Goal: Transaction & Acquisition: Obtain resource

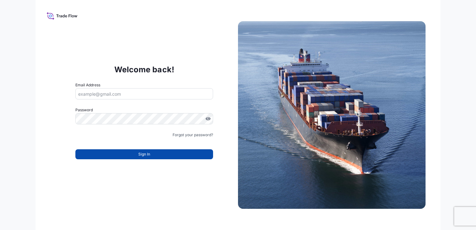
type input "[PERSON_NAME][EMAIL_ADDRESS][DOMAIN_NAME]"
click at [144, 152] on span "Sign In" at bounding box center [144, 154] width 12 height 6
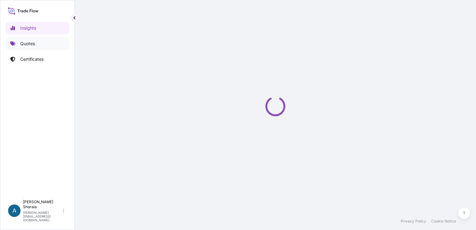
select select "2025"
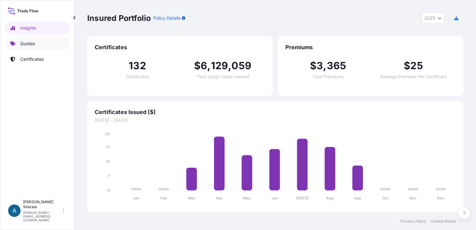
click at [31, 44] on p "Quotes" at bounding box center [27, 44] width 15 height 6
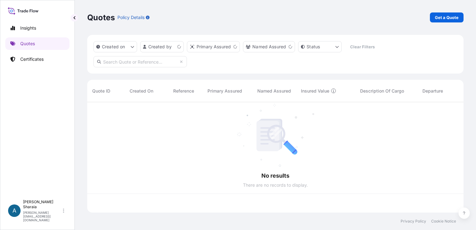
scroll to position [109, 371]
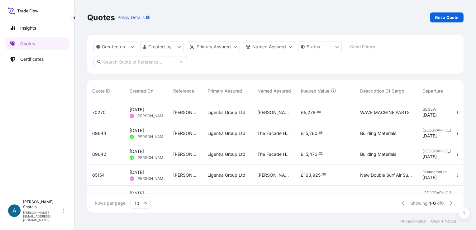
click at [452, 9] on div "Quotes Policy Details Get a Quote" at bounding box center [275, 17] width 376 height 35
click at [453, 16] on link "Get a Quote" at bounding box center [447, 17] width 34 height 10
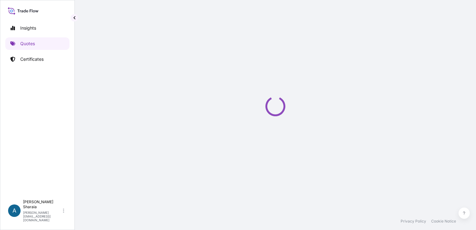
select select "Road / [GEOGRAPHIC_DATA]"
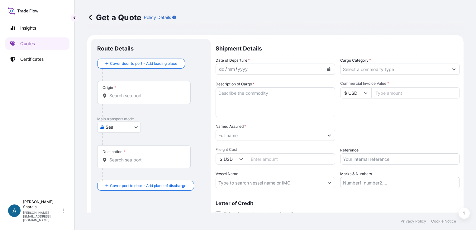
scroll to position [10, 0]
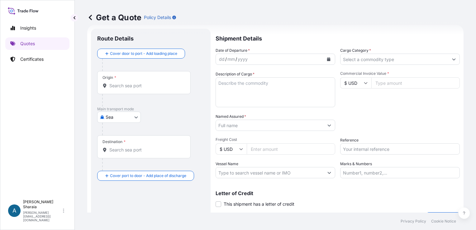
click at [161, 83] on input "Origin *" at bounding box center [146, 86] width 74 height 6
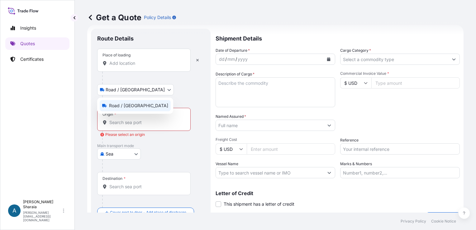
click at [117, 87] on body "0 options available. Insights Quotes Certificates A [PERSON_NAME] [PERSON_NAME]…" at bounding box center [238, 115] width 476 height 230
click at [129, 55] on div "Place of loading" at bounding box center [116, 55] width 28 height 5
click at [129, 60] on input "Place of loading" at bounding box center [146, 63] width 74 height 6
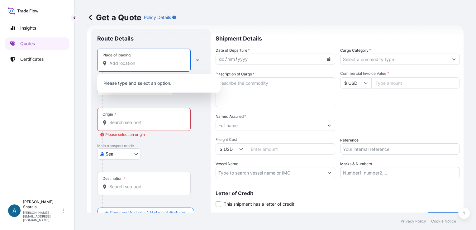
drag, startPoint x: 202, startPoint y: 190, endPoint x: 200, endPoint y: 185, distance: 5.3
click at [200, 185] on div "Destination *" at bounding box center [150, 190] width 107 height 36
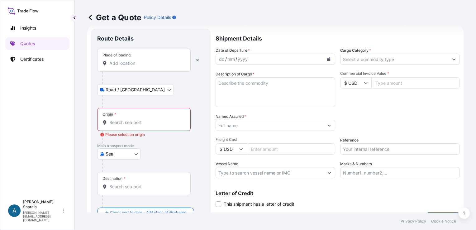
click at [130, 154] on body "0 options available. 0 options available. Insights Quotes Certificates A Anna S…" at bounding box center [238, 115] width 476 height 230
click at [119, 170] on div "Air" at bounding box center [119, 169] width 39 height 11
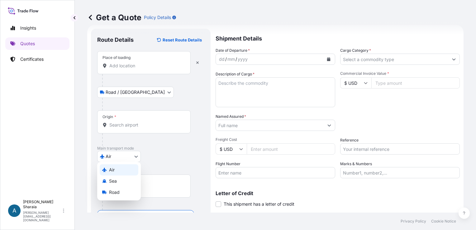
select select "Air"
click at [123, 119] on div "Origin *" at bounding box center [143, 121] width 93 height 23
click at [123, 122] on input "Origin *" at bounding box center [146, 125] width 74 height 6
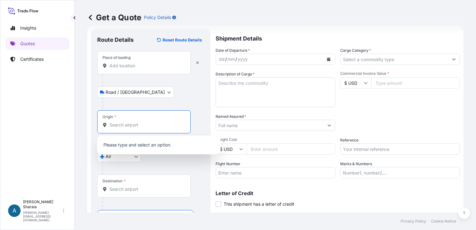
click at [121, 127] on input "Origin *" at bounding box center [146, 125] width 74 height 6
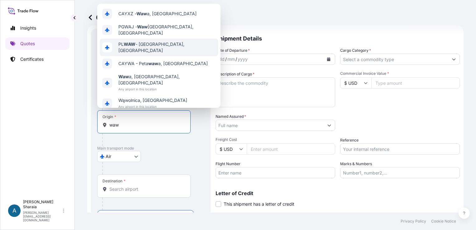
click at [153, 49] on span "PL WAW - Warszawa, Poland" at bounding box center [166, 47] width 97 height 12
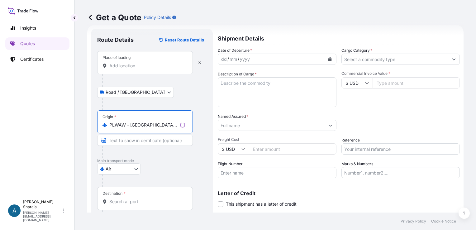
type input "PLWAW - Warszawa, Poland"
drag, startPoint x: 411, startPoint y: 112, endPoint x: 286, endPoint y: 110, distance: 125.6
click at [410, 112] on div "Date of Departure * dd / mm / yyyy Cargo Category * Description of Cargo * Comm…" at bounding box center [338, 112] width 244 height 131
drag, startPoint x: 237, startPoint y: 60, endPoint x: 243, endPoint y: 58, distance: 6.4
click at [243, 58] on div "yyyy" at bounding box center [242, 58] width 11 height 7
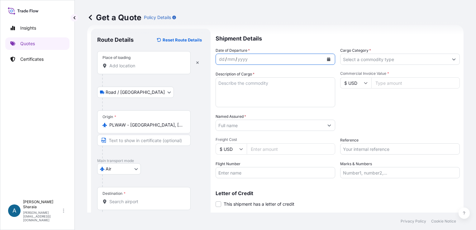
click at [327, 59] on icon "Calendar" at bounding box center [328, 59] width 3 height 4
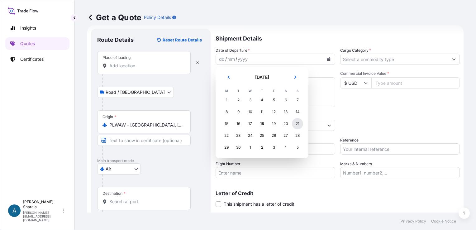
click at [297, 124] on div "21" at bounding box center [297, 123] width 11 height 11
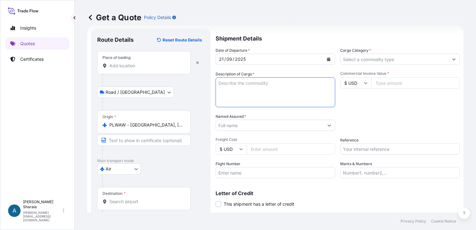
click at [274, 91] on textarea "Description of Cargo *" at bounding box center [276, 92] width 120 height 30
click at [244, 76] on label "Description of Cargo *" at bounding box center [235, 74] width 39 height 6
click at [244, 77] on textarea "Description of Cargo *" at bounding box center [276, 92] width 120 height 30
click at [243, 85] on textarea "Description of Cargo *" at bounding box center [276, 92] width 120 height 30
paste textarea "Pipe clip cooland temp sensor with intergrated connector"
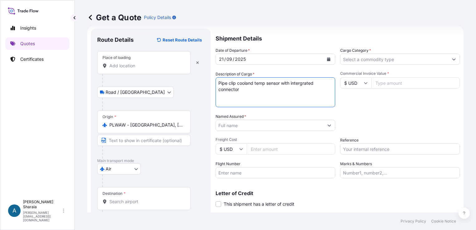
type textarea "Pipe clip cooland temp sensor with intergrated connector"
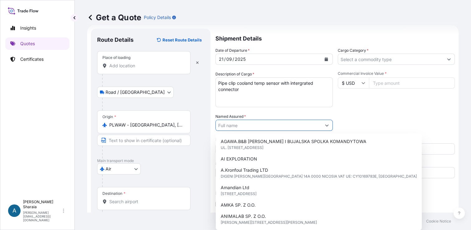
click at [261, 123] on input "Named Assured *" at bounding box center [269, 125] width 106 height 11
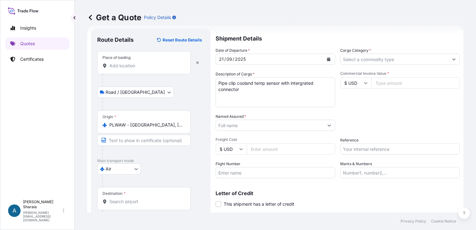
click at [234, 122] on input "Named Assured *" at bounding box center [270, 125] width 108 height 11
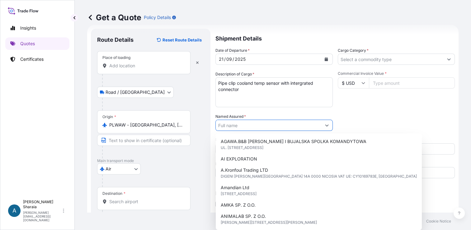
paste input "Sanden Manufacturing Poland Sp z.o.o"
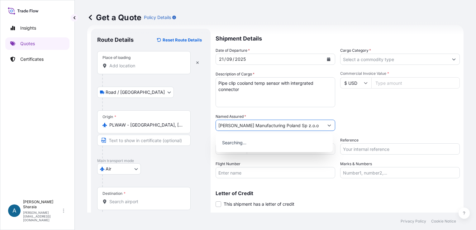
click at [310, 124] on input "Sanden Manufacturing Poland Sp z.o.o" at bounding box center [270, 125] width 108 height 11
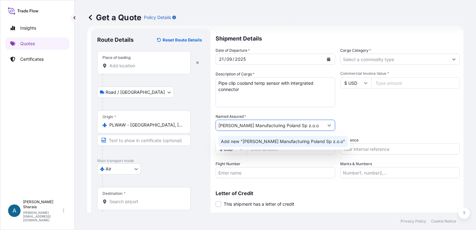
click at [309, 140] on span "Add new "Sanden Manufacturing Poland Sp z.o.o"" at bounding box center [283, 141] width 124 height 6
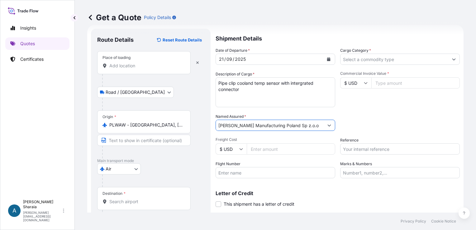
type input "Sanden Manufacturing Poland Sp z.o.o"
click at [395, 112] on div "Date of Departure * 21 / 09 / 2025 Cargo Category * Description of Cargo * Pipe…" at bounding box center [338, 112] width 244 height 131
click at [266, 152] on input "Freight Cost" at bounding box center [291, 148] width 88 height 11
type input "4982.80"
click at [360, 108] on div "Date of Departure * 21 / 09 / 2025 Cargo Category * Description of Cargo * Pipe…" at bounding box center [338, 112] width 244 height 131
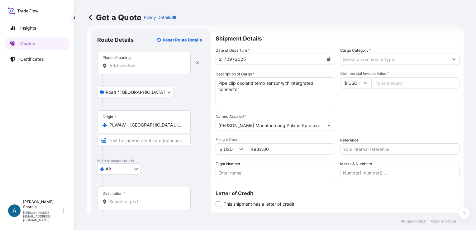
click at [268, 168] on input "Flight Number" at bounding box center [276, 172] width 120 height 11
drag, startPoint x: 394, startPoint y: 115, endPoint x: 335, endPoint y: 135, distance: 62.5
click at [376, 120] on div "Packing Category Type to search a container mode Please select a primary mode o…" at bounding box center [400, 121] width 120 height 17
drag, startPoint x: 272, startPoint y: 148, endPoint x: 244, endPoint y: 145, distance: 27.6
click at [244, 145] on div "$ USD 4982.80" at bounding box center [276, 148] width 120 height 11
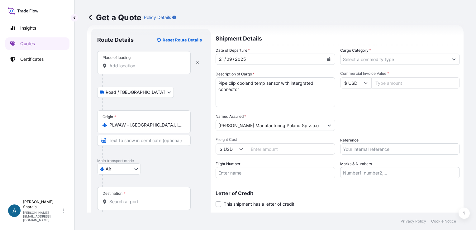
drag, startPoint x: 380, startPoint y: 81, endPoint x: 384, endPoint y: 79, distance: 4.1
click at [381, 80] on input "Commercial Invoice Value *" at bounding box center [415, 82] width 88 height 11
paste input "4982.80"
type input "4982.80"
click at [405, 107] on div "Commercial Invoice Value * $ USD 4982.80" at bounding box center [400, 89] width 120 height 36
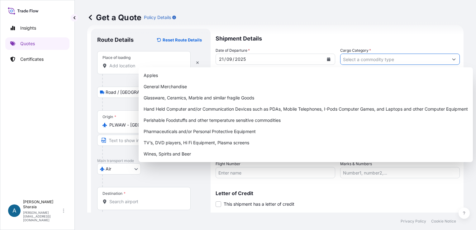
drag, startPoint x: 393, startPoint y: 62, endPoint x: 398, endPoint y: 60, distance: 6.0
click at [394, 61] on input "Cargo Category *" at bounding box center [395, 59] width 108 height 11
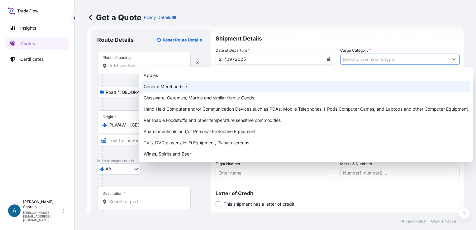
click at [196, 90] on div "General Merchandise" at bounding box center [305, 86] width 329 height 11
type input "General Merchandise"
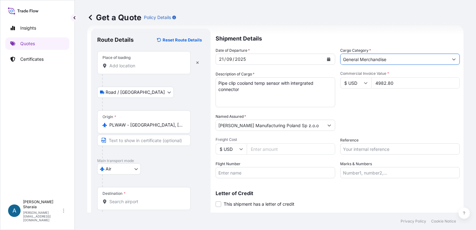
drag, startPoint x: 405, startPoint y: 115, endPoint x: 388, endPoint y: 116, distance: 16.8
click at [393, 115] on div "Packing Category Type to search a container mode Please select a primary mode o…" at bounding box center [400, 121] width 120 height 17
click at [126, 198] on input "Destination *" at bounding box center [146, 201] width 74 height 6
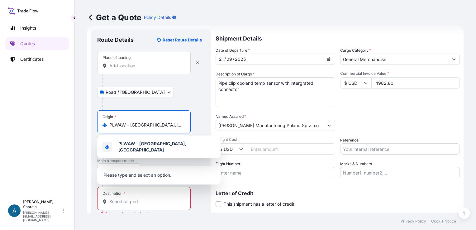
click at [123, 124] on input "PLWAW - Warszawa, Poland" at bounding box center [146, 125] width 74 height 6
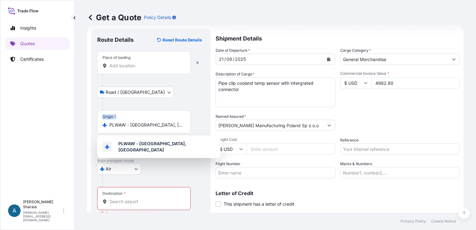
drag, startPoint x: 181, startPoint y: 129, endPoint x: 77, endPoint y: 123, distance: 104.2
click at [77, 123] on div "Get a Quote Policy Details Route Details Reset Route Details Place of loading R…" at bounding box center [275, 106] width 401 height 212
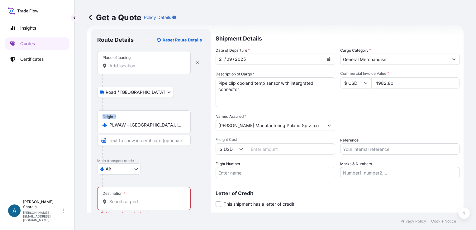
drag, startPoint x: 77, startPoint y: 123, endPoint x: 160, endPoint y: 123, distance: 82.9
click at [156, 121] on div "Origin * PLWAW - Warszawa, Poland" at bounding box center [143, 121] width 93 height 23
click at [156, 122] on input "PLWAW - Warszawa, Poland" at bounding box center [146, 125] width 74 height 6
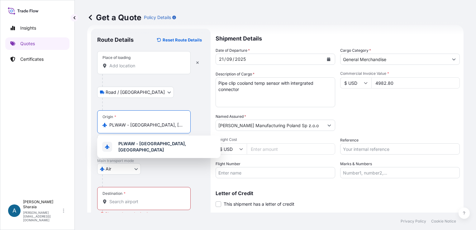
drag, startPoint x: 165, startPoint y: 127, endPoint x: 169, endPoint y: 126, distance: 4.4
click at [164, 127] on input "PLWAW - Warszawa, Poland" at bounding box center [146, 125] width 74 height 6
drag, startPoint x: 171, startPoint y: 125, endPoint x: 114, endPoint y: 113, distance: 58.0
click at [117, 120] on div "Origin * PLWAW - Warszawa, Poland" at bounding box center [143, 121] width 93 height 23
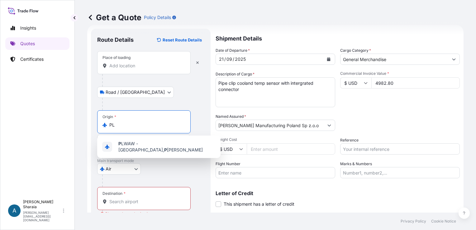
type input "P"
click at [132, 145] on b "CNPVG" at bounding box center [126, 143] width 16 height 5
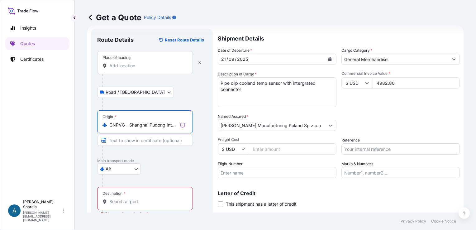
type input "CNPVG - Shanghai Pudong International Apt, China"
drag, startPoint x: 117, startPoint y: 195, endPoint x: 117, endPoint y: 203, distance: 8.4
click at [117, 201] on div "Destination *" at bounding box center [145, 198] width 96 height 23
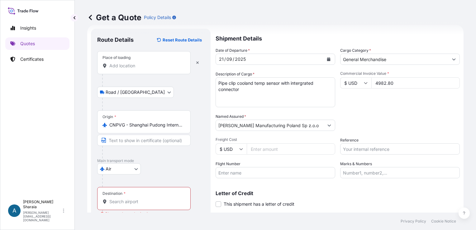
click at [117, 204] on input "Destination * Please select a destination" at bounding box center [146, 201] width 74 height 6
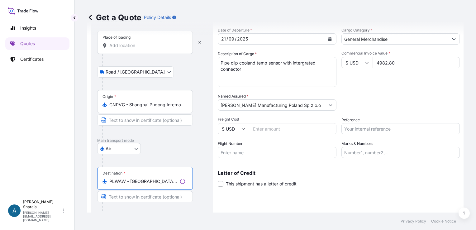
scroll to position [52, 0]
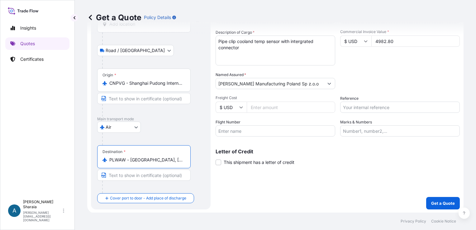
type input "PLWAW - Warszawa, Poland"
click at [253, 193] on div "Shipment Details Date of Departure * 21 / 09 / 2025 Cargo Category * General Me…" at bounding box center [338, 98] width 244 height 222
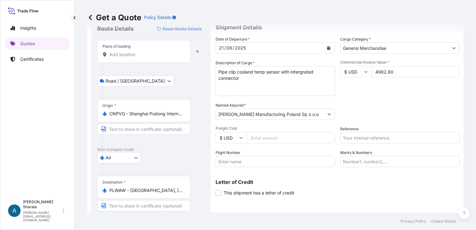
scroll to position [31, 0]
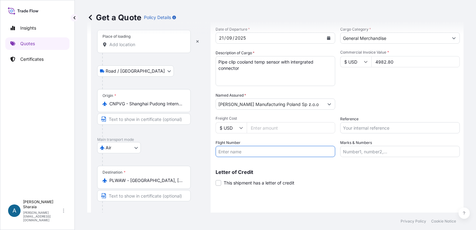
click at [246, 150] on input "Flight Number" at bounding box center [276, 151] width 120 height 11
type input "EK9875"
click at [333, 185] on div "Letter of Credit This shipment has a letter of credit Letter of credit * Letter…" at bounding box center [338, 177] width 244 height 17
click at [365, 131] on input "Reference" at bounding box center [400, 127] width 120 height 11
paste input "176-16824076"
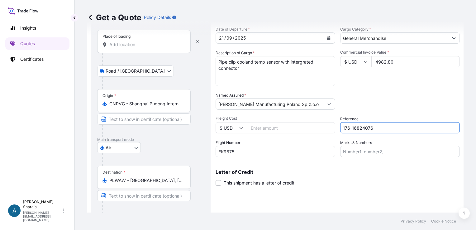
type input "176-16824076"
click at [390, 100] on div "Packing Category Type to search a container mode Please select a primary mode o…" at bounding box center [400, 100] width 120 height 17
drag, startPoint x: 360, startPoint y: 186, endPoint x: 300, endPoint y: 150, distance: 70.1
click at [359, 185] on div "Shipment Details Date of Departure * 21 / 09 / 2025 Cargo Category * General Me…" at bounding box center [338, 118] width 244 height 222
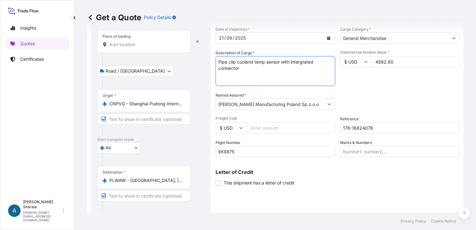
drag, startPoint x: 245, startPoint y: 68, endPoint x: 250, endPoint y: 67, distance: 4.1
click at [246, 67] on textarea "Pipe clip cooland temp sensor with intergrated connector" at bounding box center [276, 71] width 120 height 30
click at [255, 76] on textarea "Pipe clip cooland temp sensor with intergrated connector Invoice nr." at bounding box center [276, 71] width 120 height 30
paste textarea "10092025"
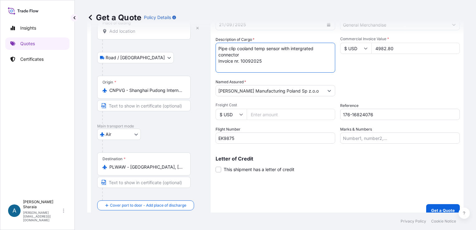
scroll to position [52, 0]
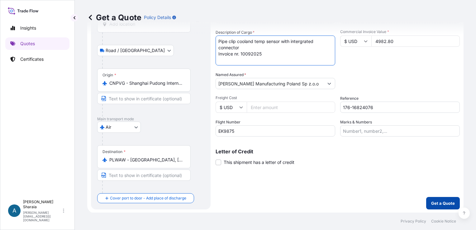
type textarea "Pipe clip cooland temp sensor with intergrated connector Invoice nr. 10092025"
click at [437, 200] on p "Get a Quote" at bounding box center [443, 203] width 24 height 6
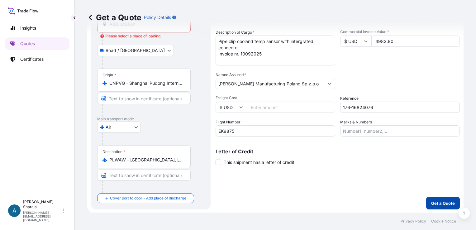
click at [431, 203] on p "Get a Quote" at bounding box center [443, 203] width 24 height 6
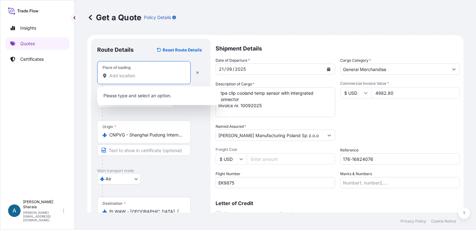
click at [124, 77] on input "Place of loading Please select a place of loading" at bounding box center [146, 76] width 74 height 6
click at [137, 81] on div "Place of loading" at bounding box center [143, 72] width 93 height 23
click at [137, 79] on input "Place of loading" at bounding box center [146, 76] width 74 height 6
click at [137, 78] on input "Place of loading" at bounding box center [146, 76] width 74 height 6
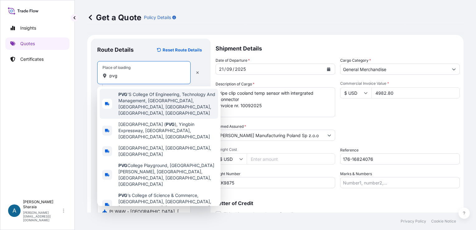
drag, startPoint x: 131, startPoint y: 78, endPoint x: 243, endPoint y: 53, distance: 115.0
click at [103, 78] on div "pvg" at bounding box center [143, 76] width 83 height 6
type input "pvg"
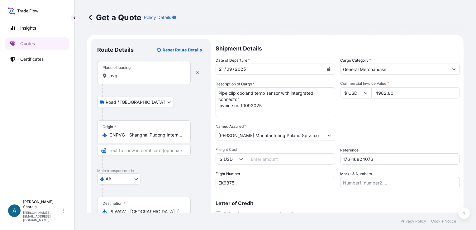
drag, startPoint x: 300, startPoint y: 5, endPoint x: 213, endPoint y: 55, distance: 100.6
click at [300, 5] on div "Get a Quote Policy Details" at bounding box center [275, 17] width 376 height 35
click at [132, 102] on body "0 options available. 5 options available. 0 options available. 5 options availa…" at bounding box center [238, 115] width 476 height 230
click at [132, 119] on span "Road / Inland" at bounding box center [138, 118] width 59 height 6
drag, startPoint x: 167, startPoint y: 111, endPoint x: 185, endPoint y: 72, distance: 42.9
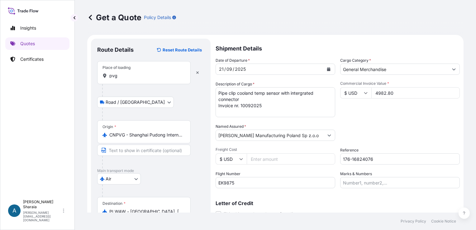
click at [168, 108] on div at bounding box center [153, 114] width 102 height 12
click at [197, 73] on icon "button" at bounding box center [198, 73] width 4 height 4
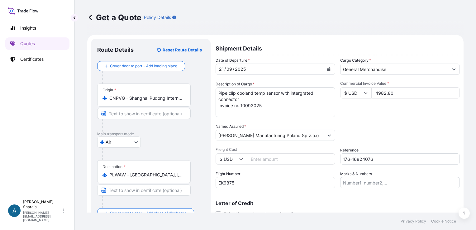
drag, startPoint x: 175, startPoint y: 144, endPoint x: 200, endPoint y: 133, distance: 27.5
click at [177, 144] on div "Air Air Sea Road" at bounding box center [150, 141] width 107 height 11
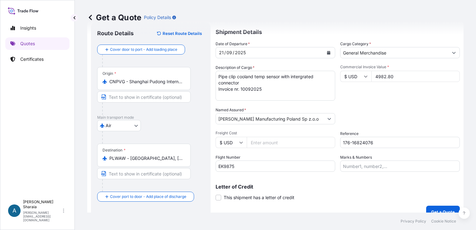
scroll to position [25, 0]
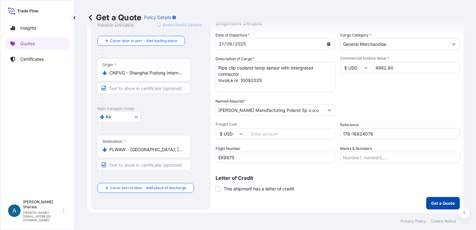
click at [437, 202] on p "Get a Quote" at bounding box center [443, 203] width 24 height 6
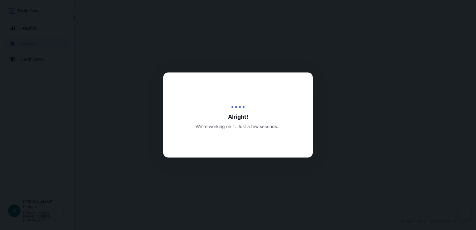
select select "Air"
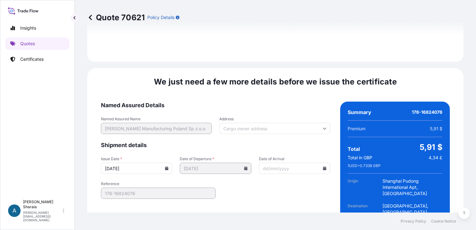
scroll to position [732, 0]
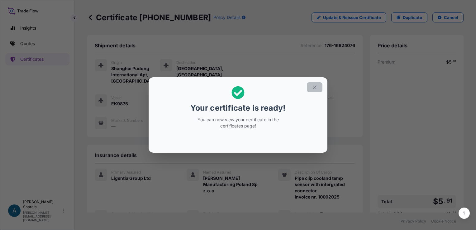
click at [321, 86] on button "button" at bounding box center [315, 87] width 16 height 10
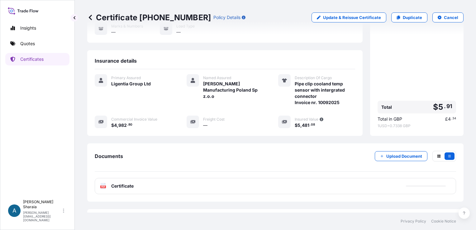
scroll to position [109, 0]
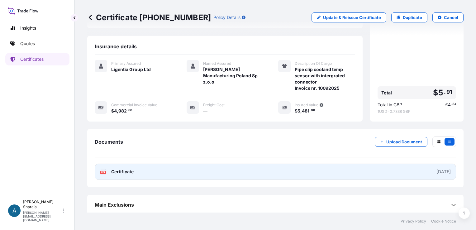
click at [436, 169] on div "2025-09-18" at bounding box center [443, 172] width 14 height 6
